Goal: Check status: Check status

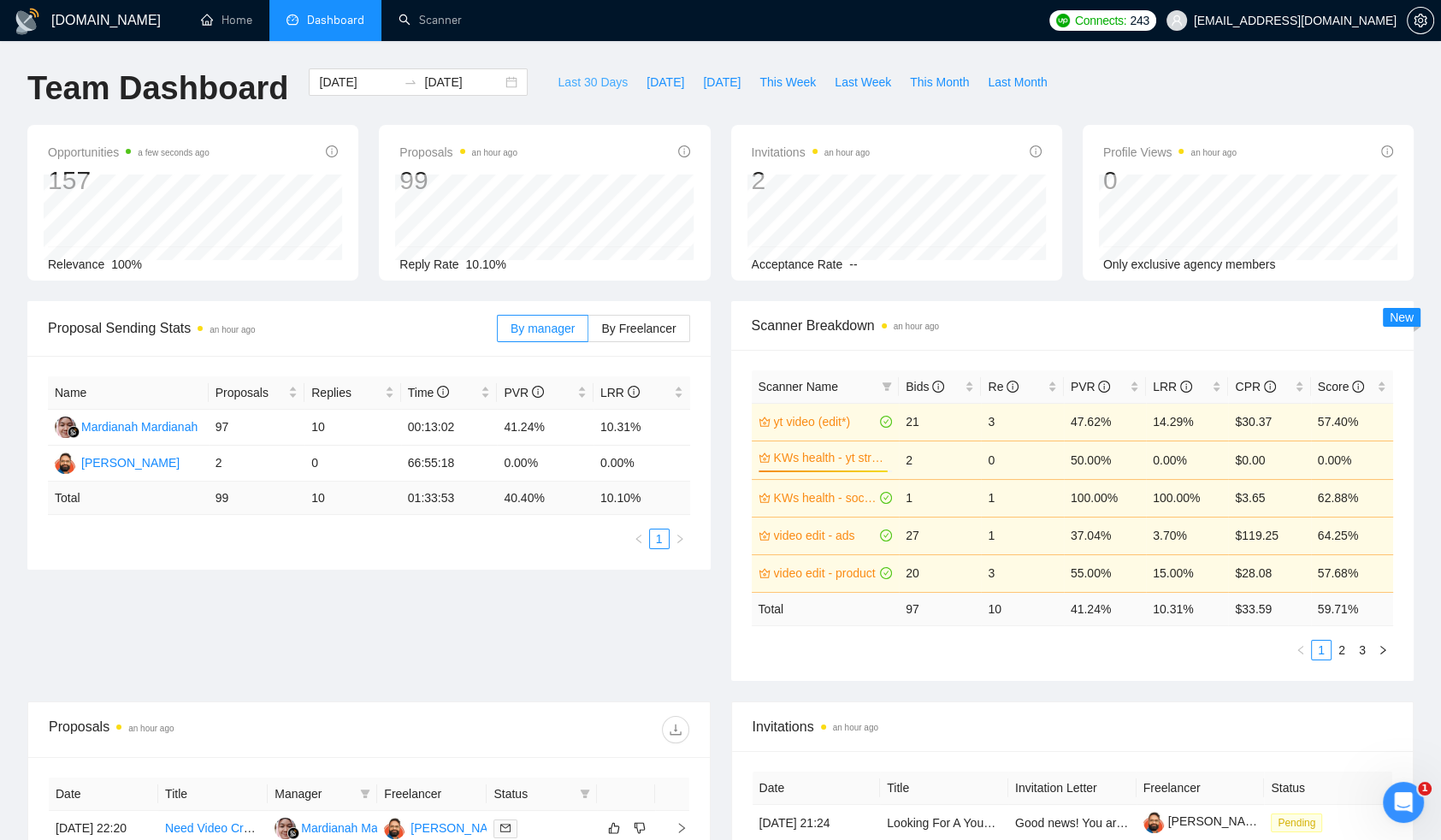
click at [586, 79] on span "Last 30 Days" at bounding box center [593, 82] width 71 height 19
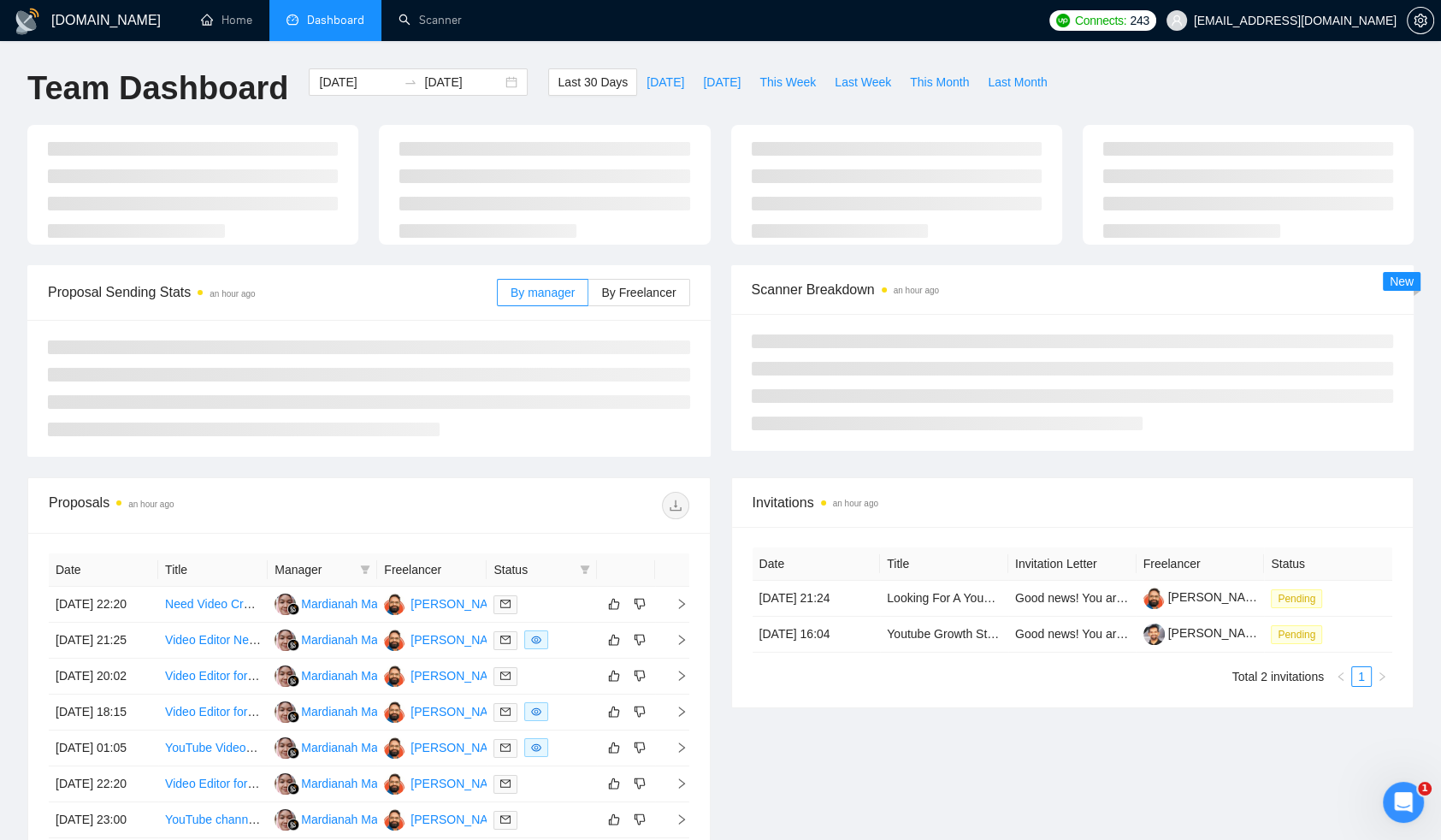
type input "[DATE]"
